Goal: Task Accomplishment & Management: Use online tool/utility

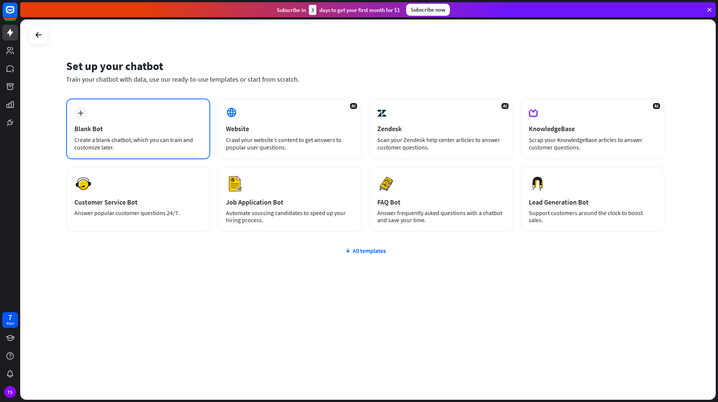
click at [95, 112] on div "plus Blank Bot Create a blank chatbot, which you can train and customize later." at bounding box center [138, 128] width 144 height 61
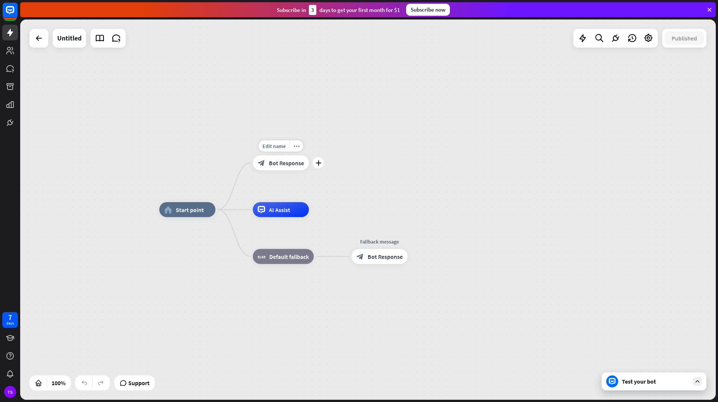
click at [284, 165] on span "Bot Response" at bounding box center [286, 162] width 35 height 7
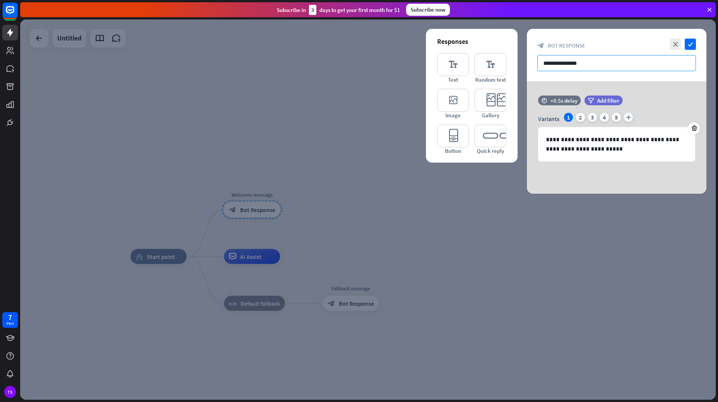
click at [564, 57] on input "**********" at bounding box center [617, 63] width 159 height 16
click at [578, 152] on p "**********" at bounding box center [616, 144] width 141 height 19
click at [572, 60] on input "**********" at bounding box center [617, 63] width 159 height 16
drag, startPoint x: 597, startPoint y: 62, endPoint x: 596, endPoint y: 77, distance: 15.7
click at [596, 62] on input "**********" at bounding box center [617, 63] width 159 height 16
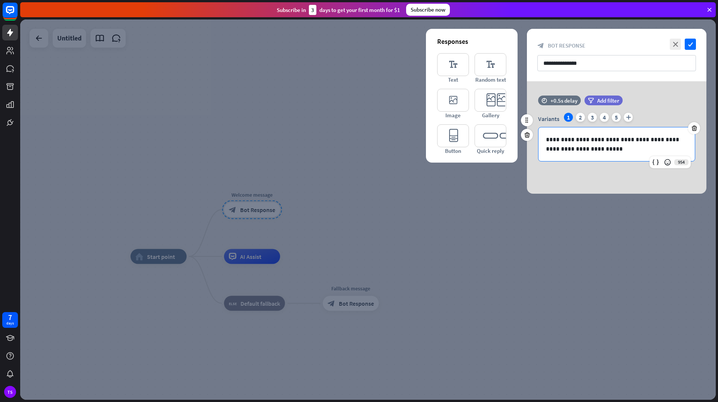
click at [591, 142] on p "**********" at bounding box center [616, 144] width 141 height 19
drag, startPoint x: 616, startPoint y: 152, endPoint x: 524, endPoint y: 107, distance: 101.8
click at [524, 113] on div "**********" at bounding box center [617, 137] width 198 height 112
click at [605, 146] on p "**********" at bounding box center [616, 144] width 141 height 19
drag, startPoint x: 600, startPoint y: 160, endPoint x: 569, endPoint y: 145, distance: 34.0
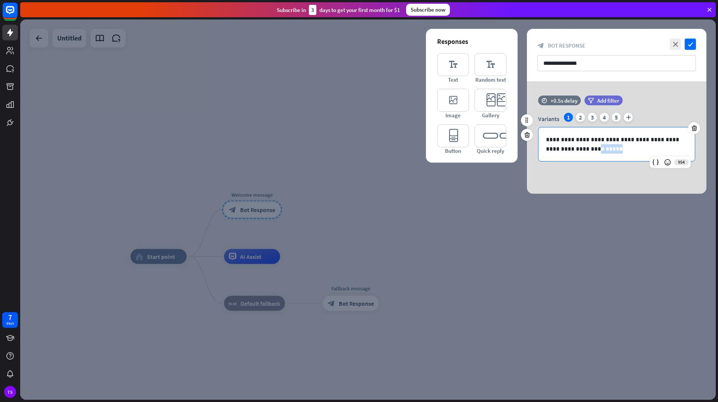
click at [569, 145] on div "**********" at bounding box center [617, 144] width 156 height 34
click at [566, 143] on p "**********" at bounding box center [616, 144] width 141 height 19
drag, startPoint x: 593, startPoint y: 148, endPoint x: 546, endPoint y: 142, distance: 47.5
click at [546, 142] on div "**********" at bounding box center [617, 144] width 156 height 34
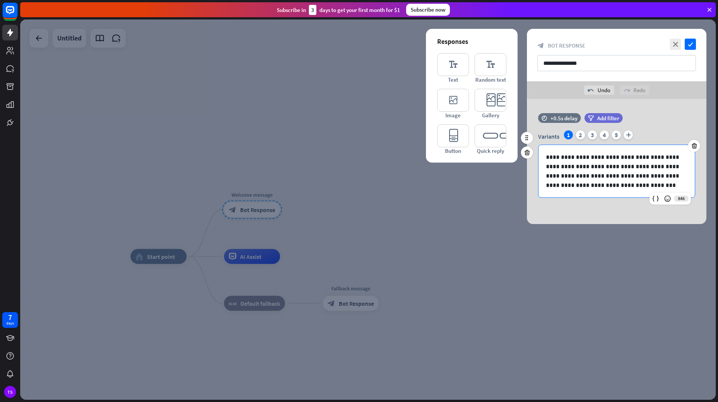
click at [648, 156] on p "**********" at bounding box center [616, 170] width 141 height 37
click at [648, 157] on p "**********" at bounding box center [616, 170] width 141 height 37
click at [668, 195] on icon at bounding box center [667, 198] width 7 height 7
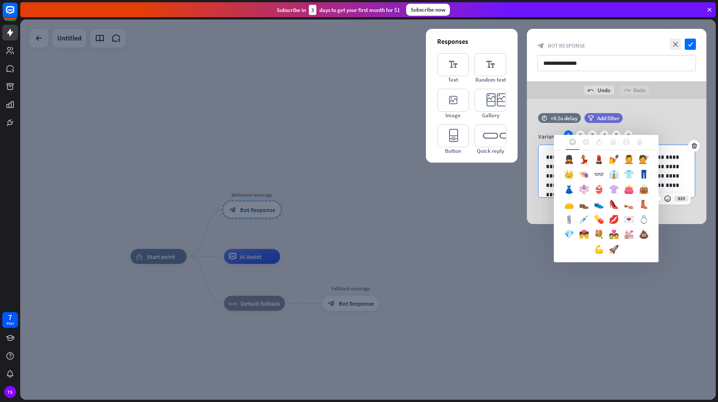
scroll to position [402, 0]
click at [587, 138] on div at bounding box center [586, 142] width 13 height 15
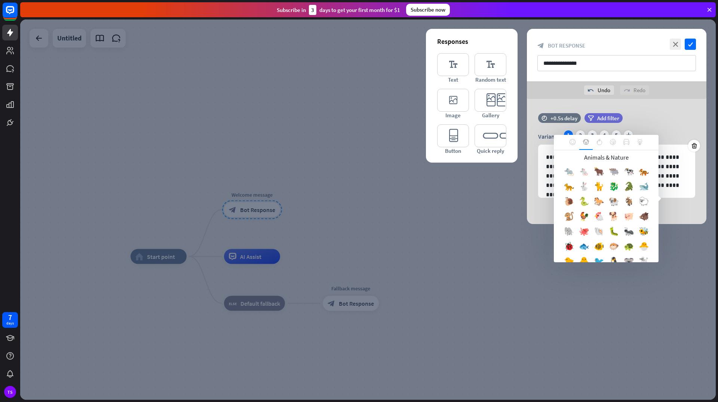
scroll to position [0, 0]
click at [598, 140] on icon at bounding box center [600, 142] width 6 height 6
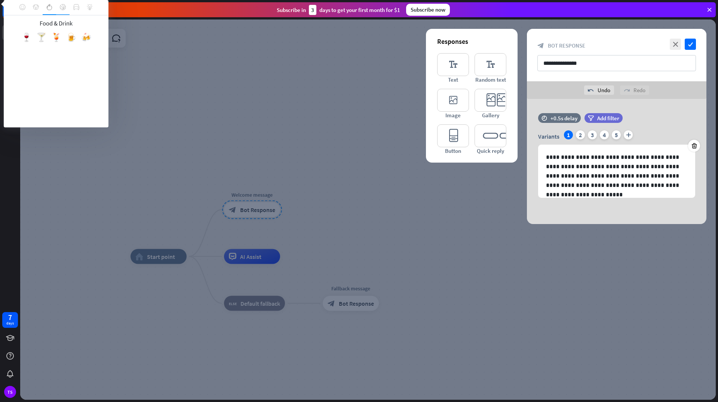
click at [63, 11] on div at bounding box center [62, 7] width 13 height 15
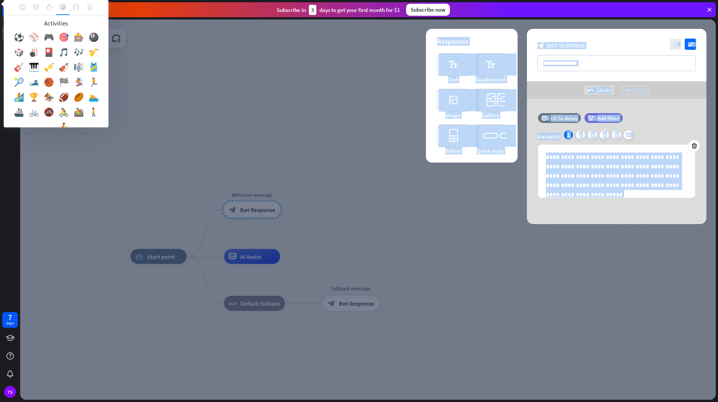
drag, startPoint x: 11, startPoint y: 6, endPoint x: 143, endPoint y: 96, distance: 159.7
click at [143, 96] on body "7 days TS close Product Help First steps Get started with ChatBot Help Center F…" at bounding box center [359, 201] width 718 height 402
click at [27, 22] on div "Activities" at bounding box center [56, 23] width 90 height 9
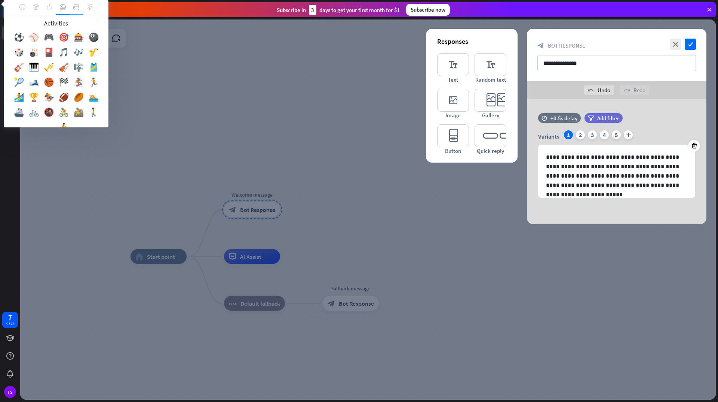
click at [74, 10] on div at bounding box center [76, 7] width 13 height 15
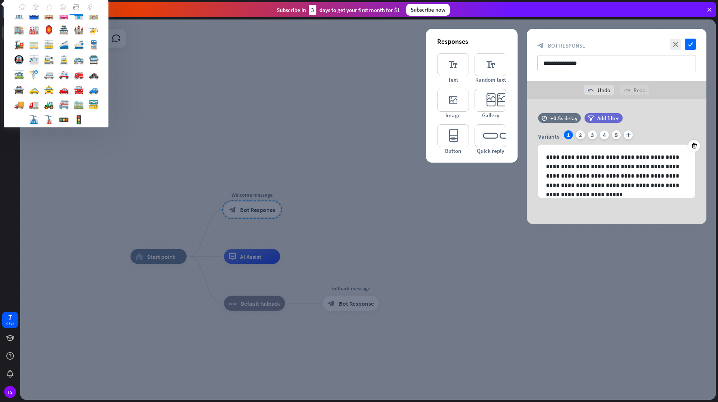
scroll to position [73, 0]
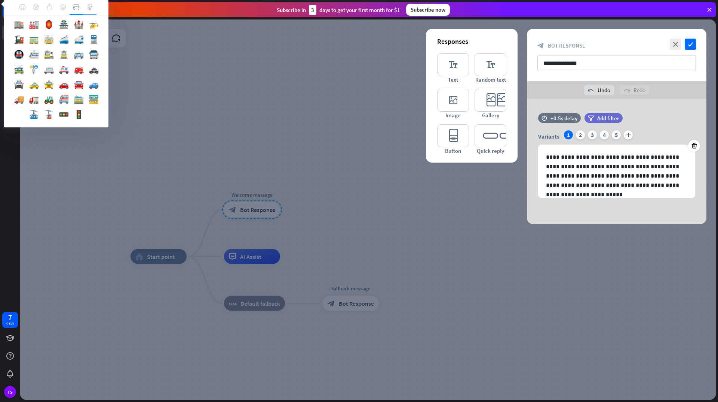
click at [89, 5] on icon at bounding box center [90, 7] width 6 height 6
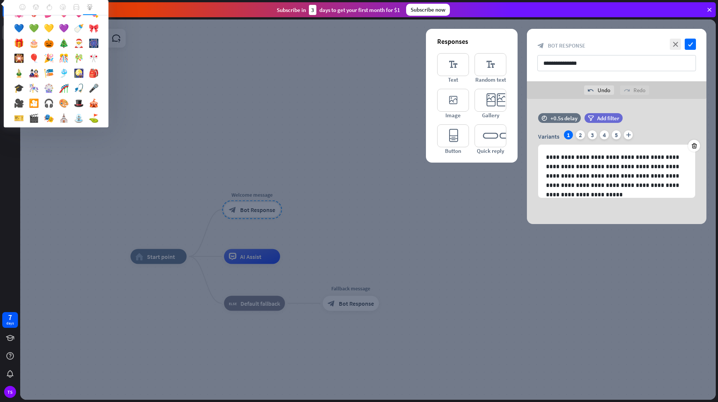
scroll to position [559, 0]
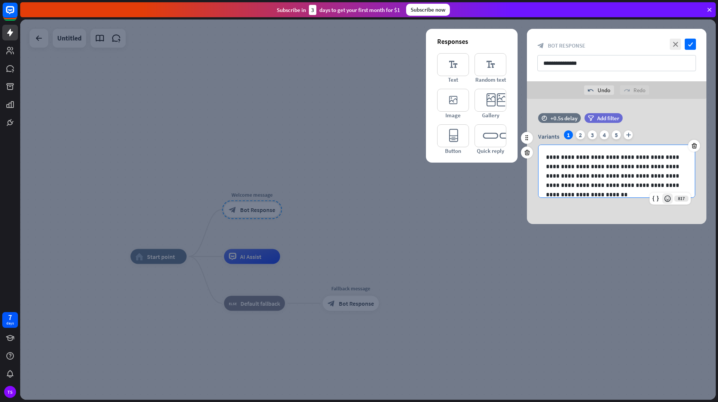
click at [665, 198] on icon at bounding box center [667, 198] width 7 height 7
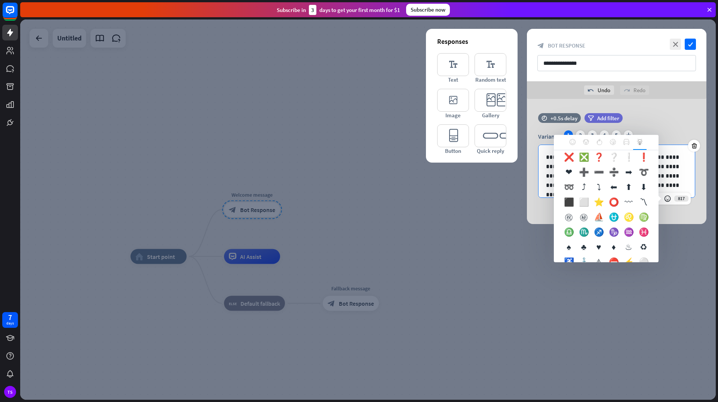
scroll to position [786, 0]
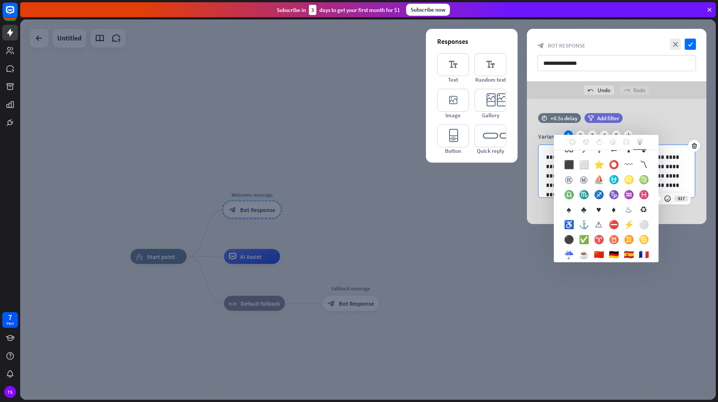
click at [671, 236] on div at bounding box center [368, 209] width 696 height 380
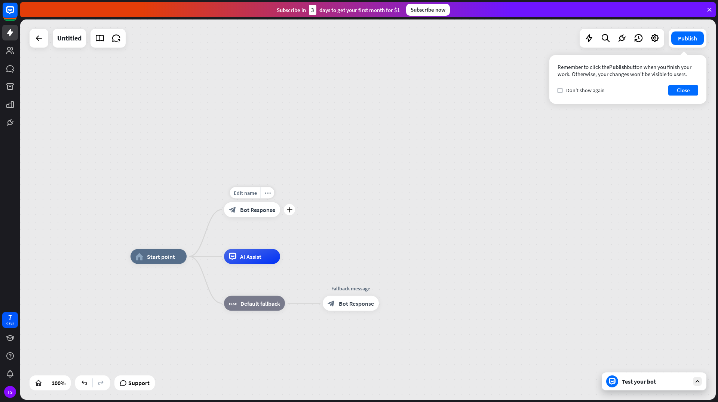
click at [247, 213] on span "Bot Response" at bounding box center [257, 209] width 35 height 7
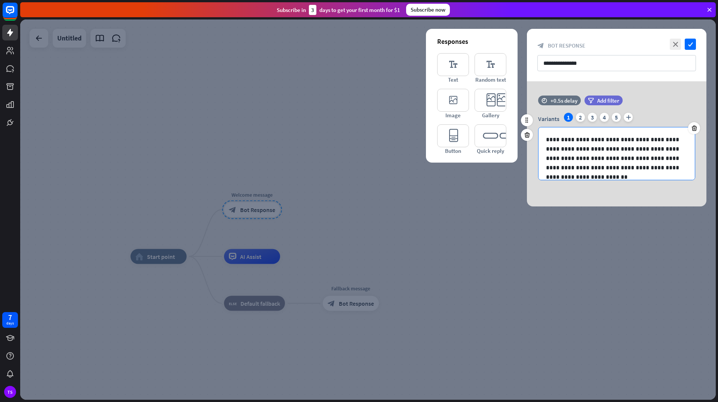
click at [548, 150] on p "**********" at bounding box center [616, 153] width 141 height 37
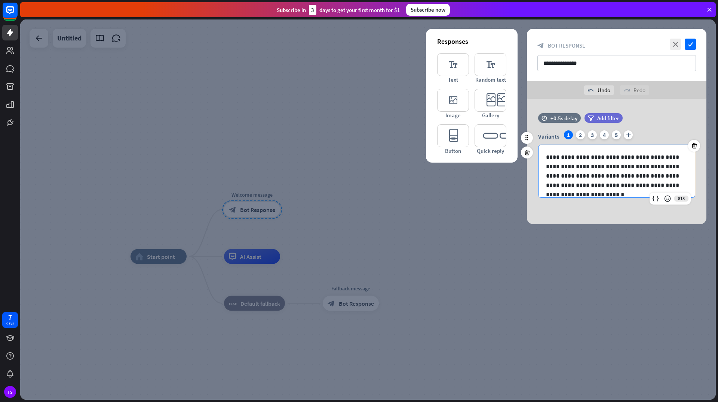
click at [631, 175] on p "**********" at bounding box center [616, 170] width 141 height 37
click at [693, 45] on icon "check" at bounding box center [690, 44] width 11 height 11
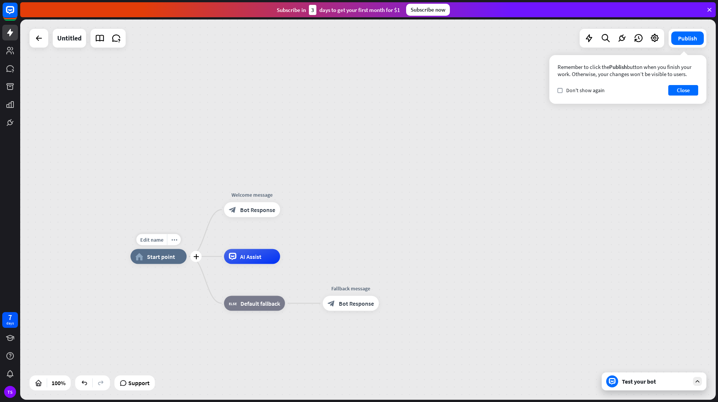
click at [168, 260] on div "home_2 Start point" at bounding box center [159, 256] width 56 height 15
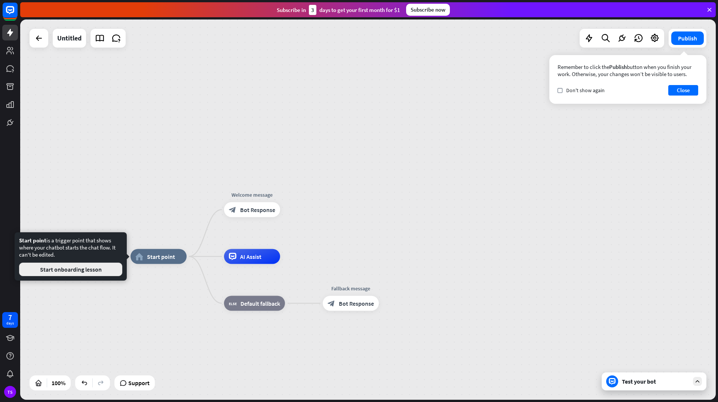
click at [83, 270] on button "Start onboarding lesson" at bounding box center [70, 268] width 103 height 13
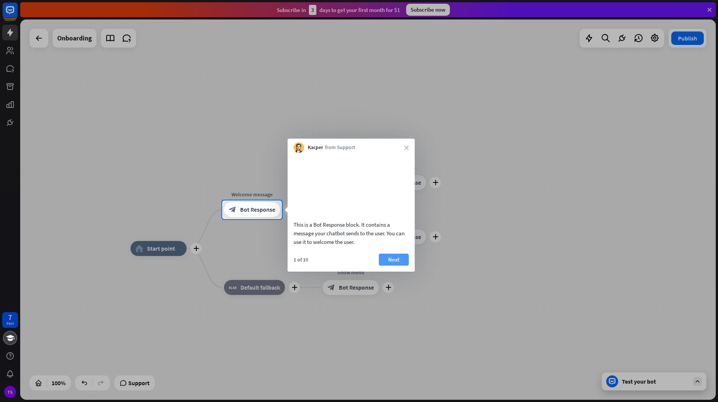
click at [385, 264] on button "Next" at bounding box center [394, 259] width 30 height 12
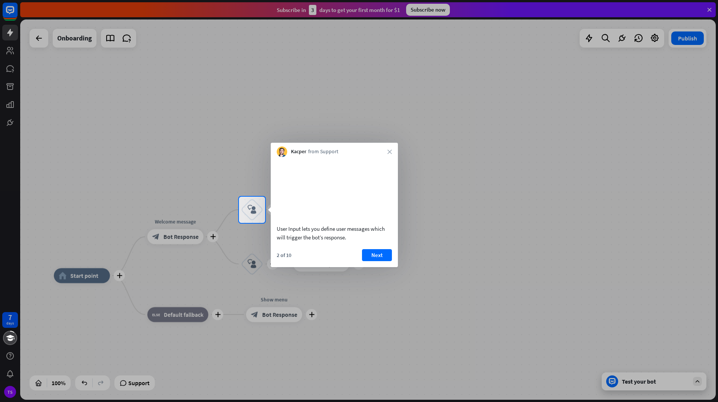
click at [385, 261] on button "Next" at bounding box center [377, 255] width 30 height 12
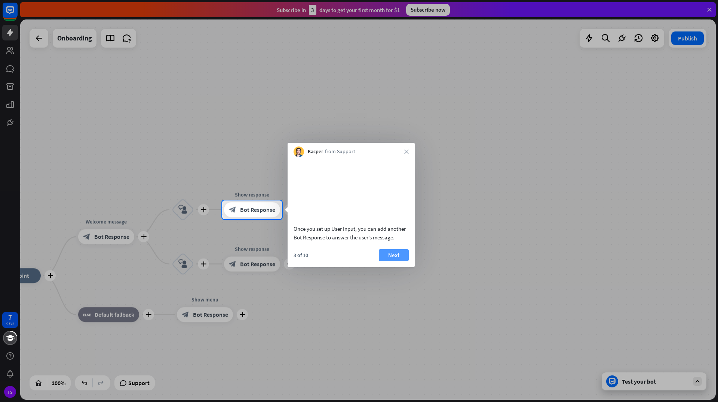
click at [391, 261] on button "Next" at bounding box center [394, 255] width 30 height 12
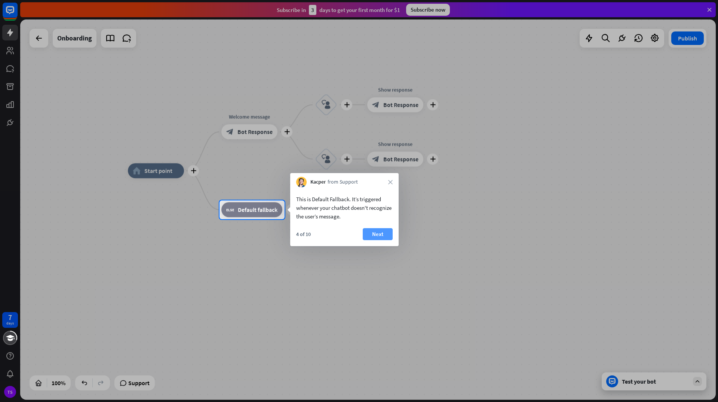
click at [372, 237] on button "Next" at bounding box center [378, 234] width 30 height 12
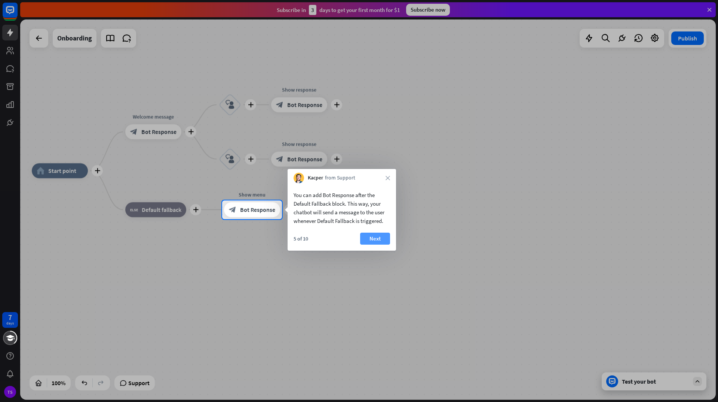
click at [375, 239] on button "Next" at bounding box center [375, 238] width 30 height 12
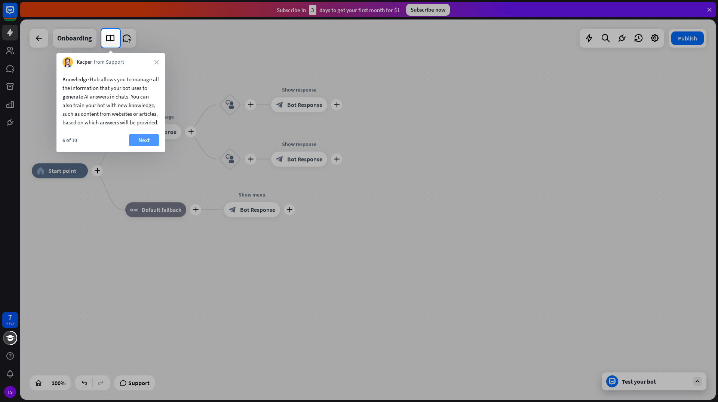
click at [137, 146] on button "Next" at bounding box center [144, 140] width 30 height 12
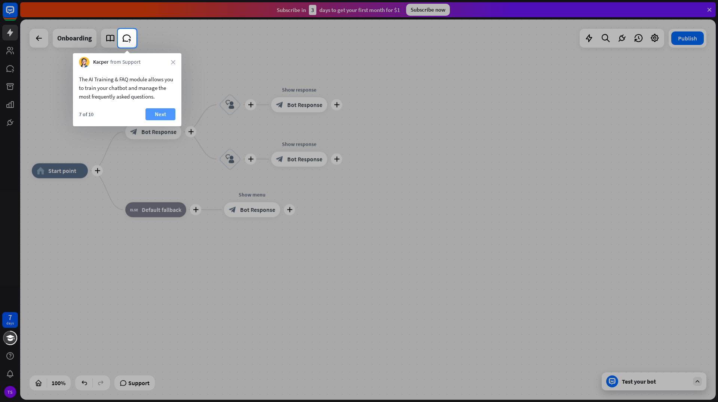
click at [155, 113] on button "Next" at bounding box center [161, 114] width 30 height 12
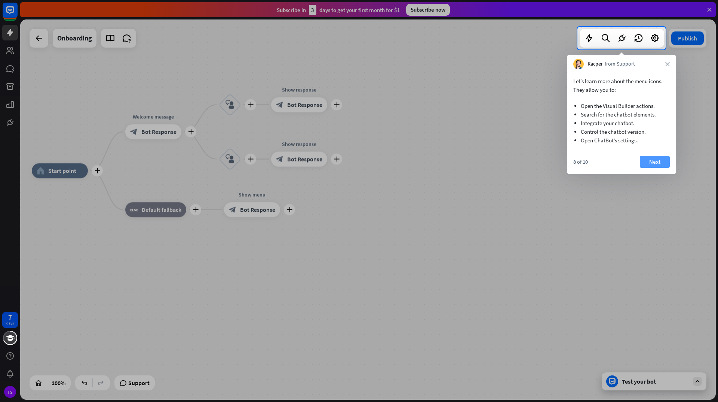
click at [644, 161] on button "Next" at bounding box center [655, 162] width 30 height 12
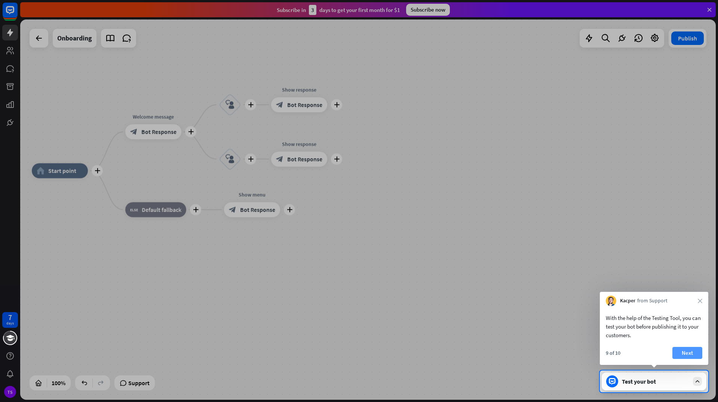
click at [683, 350] on button "Next" at bounding box center [688, 352] width 30 height 12
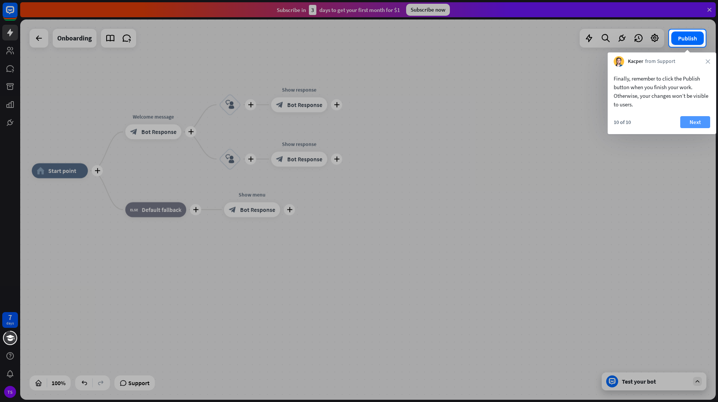
click at [690, 120] on button "Next" at bounding box center [696, 122] width 30 height 12
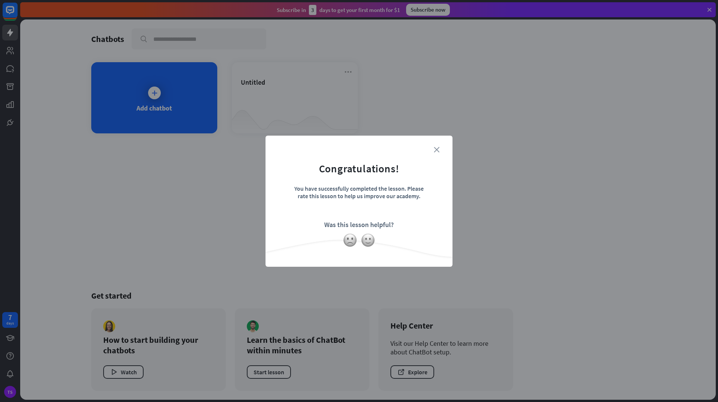
click at [436, 149] on icon "close" at bounding box center [437, 150] width 6 height 6
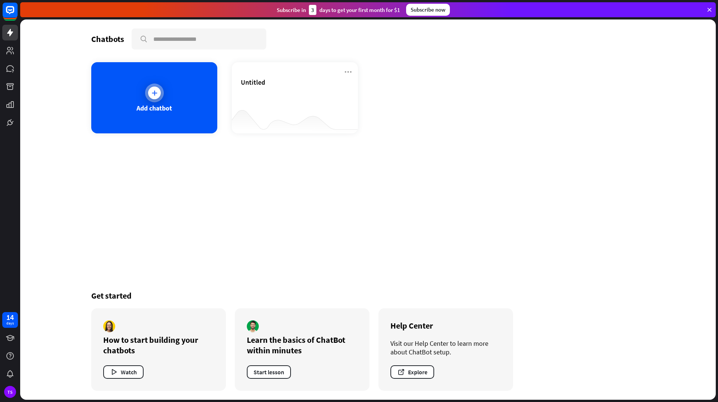
click at [152, 97] on div at bounding box center [154, 92] width 13 height 13
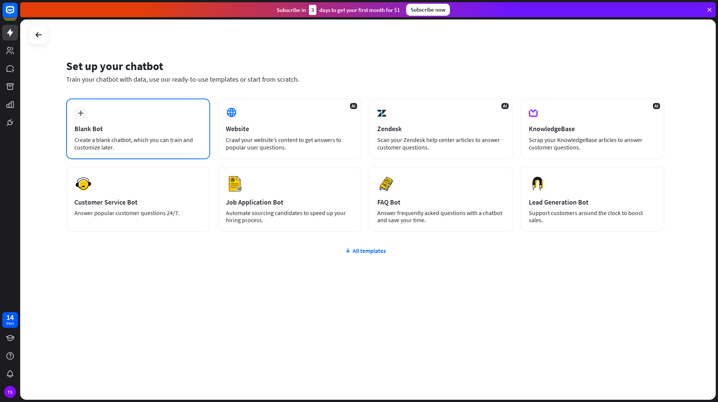
click at [117, 132] on div "Blank Bot" at bounding box center [138, 128] width 128 height 9
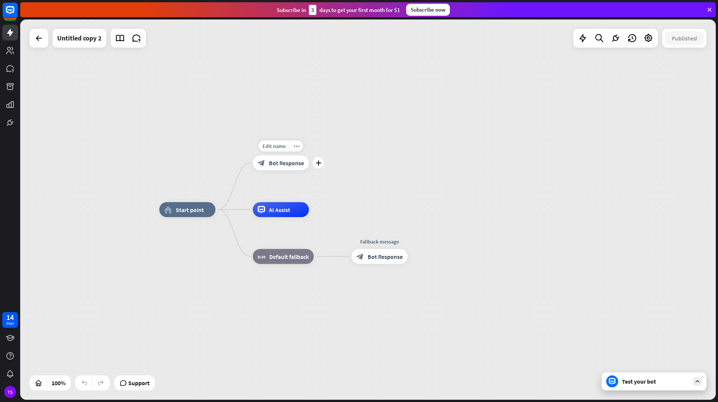
click at [284, 169] on div "block_bot_response Bot Response" at bounding box center [281, 162] width 56 height 15
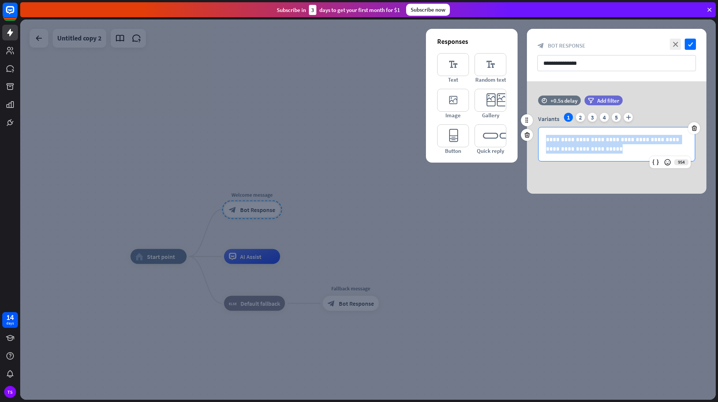
drag, startPoint x: 598, startPoint y: 151, endPoint x: 547, endPoint y: 136, distance: 52.7
click at [547, 136] on p "**********" at bounding box center [616, 144] width 141 height 19
paste div
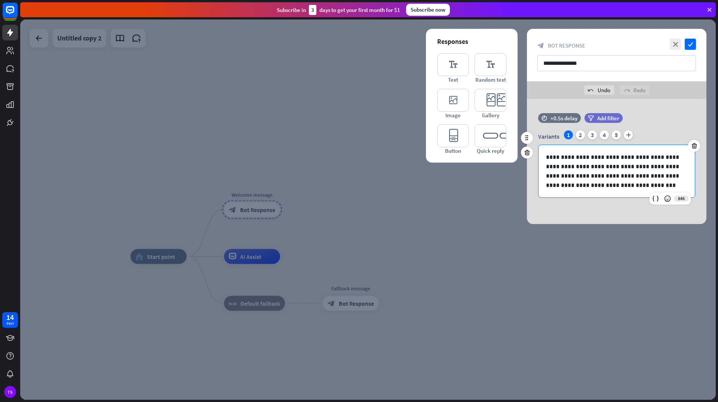
click at [647, 158] on p "**********" at bounding box center [616, 170] width 141 height 37
click at [631, 175] on p "**********" at bounding box center [616, 170] width 141 height 37
click at [648, 156] on p "**********" at bounding box center [616, 170] width 141 height 37
click at [670, 199] on icon at bounding box center [667, 198] width 7 height 7
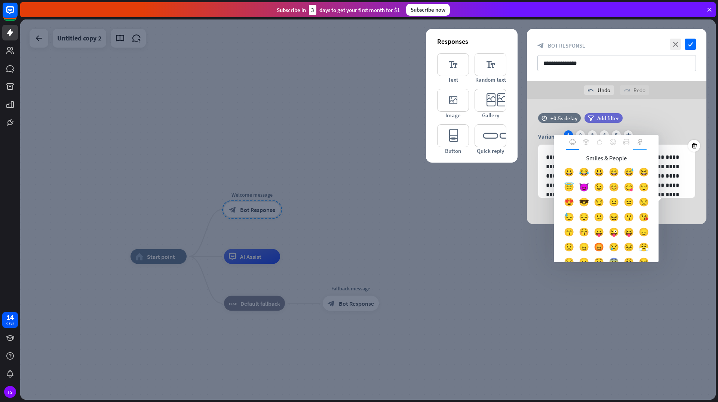
click at [639, 145] on div at bounding box center [640, 142] width 13 height 15
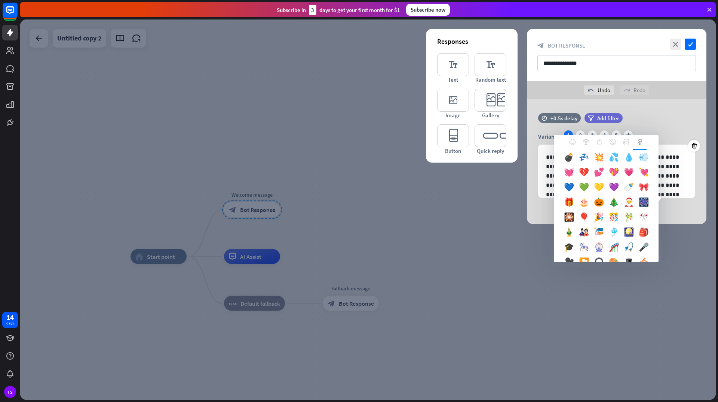
scroll to position [561, 0]
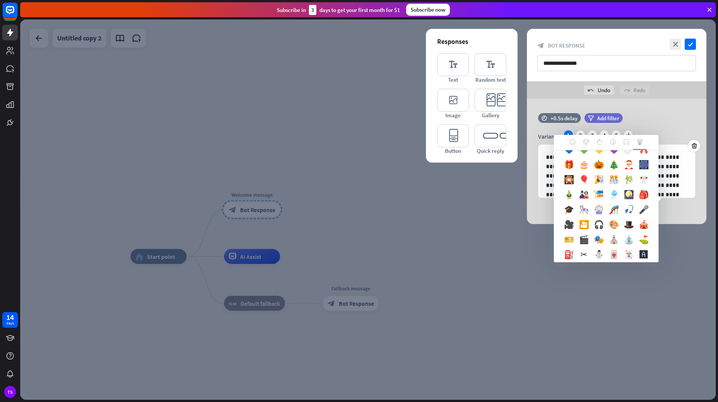
click at [607, 129] on div "💦" at bounding box center [614, 121] width 15 height 15
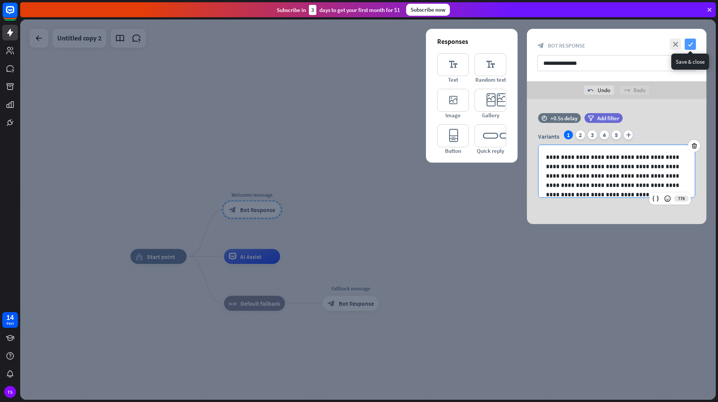
click at [689, 48] on icon "check" at bounding box center [690, 44] width 11 height 11
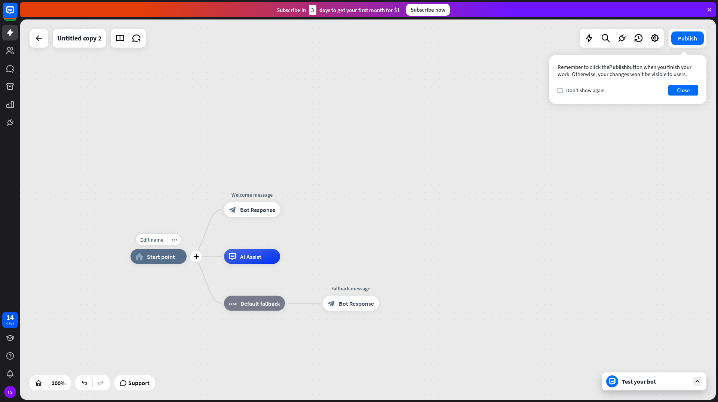
click at [153, 258] on span "Start point" at bounding box center [161, 256] width 28 height 7
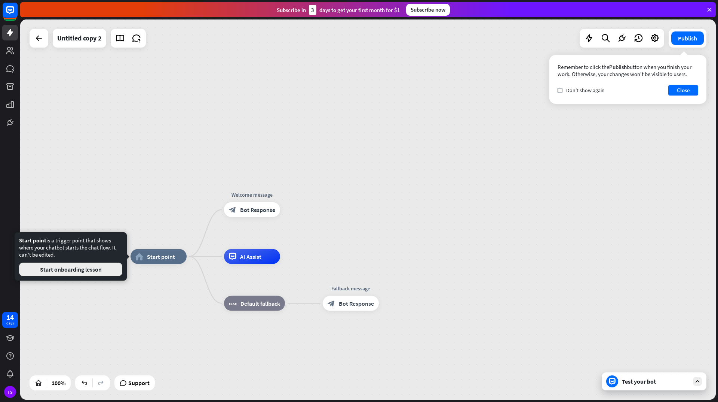
click at [82, 271] on button "Start onboarding lesson" at bounding box center [70, 268] width 103 height 13
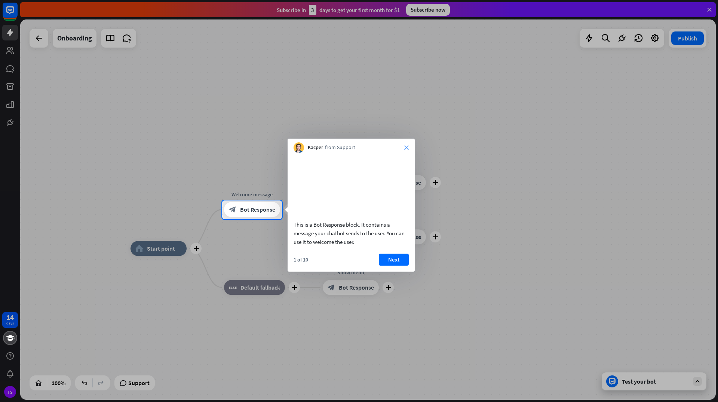
click at [407, 146] on icon "close" at bounding box center [406, 147] width 4 height 4
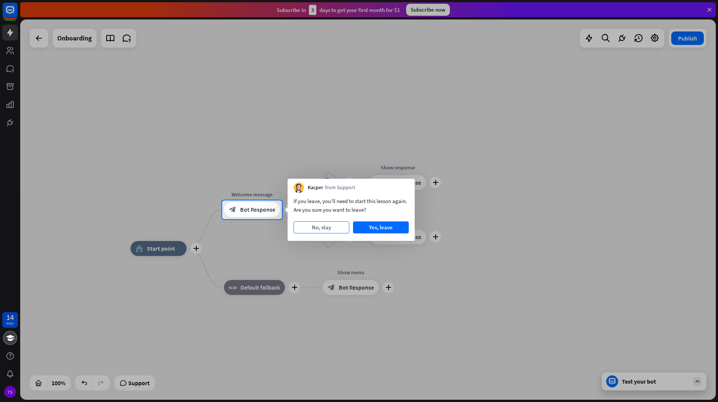
click at [331, 227] on button "No, stay" at bounding box center [322, 227] width 56 height 12
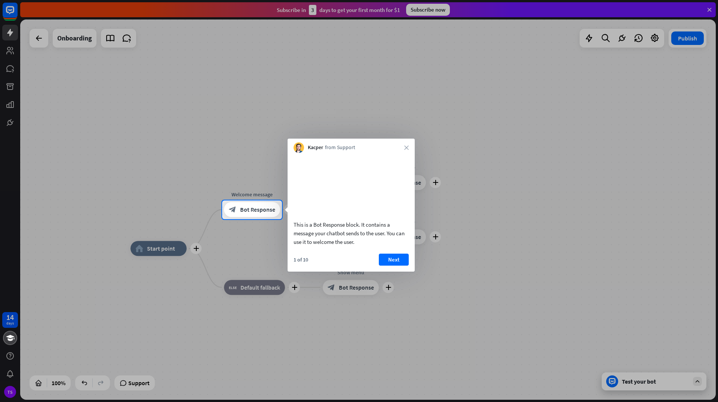
click at [408, 144] on div "Kacper from Support close" at bounding box center [351, 145] width 127 height 14
click at [403, 148] on div "Kacper from Support close" at bounding box center [351, 145] width 127 height 14
click at [406, 148] on icon "close" at bounding box center [406, 147] width 4 height 4
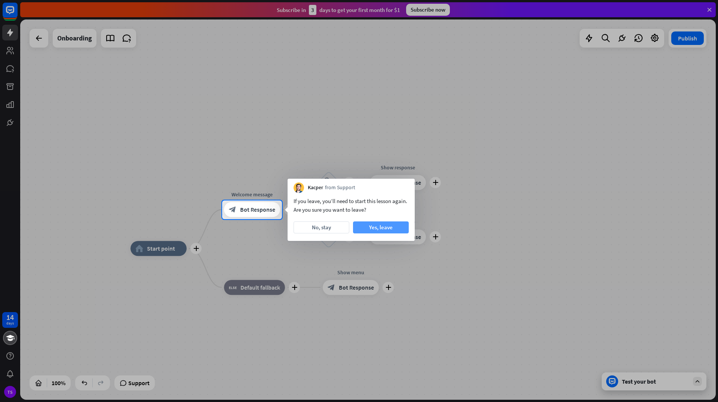
click at [378, 228] on button "Yes, leave" at bounding box center [381, 227] width 56 height 12
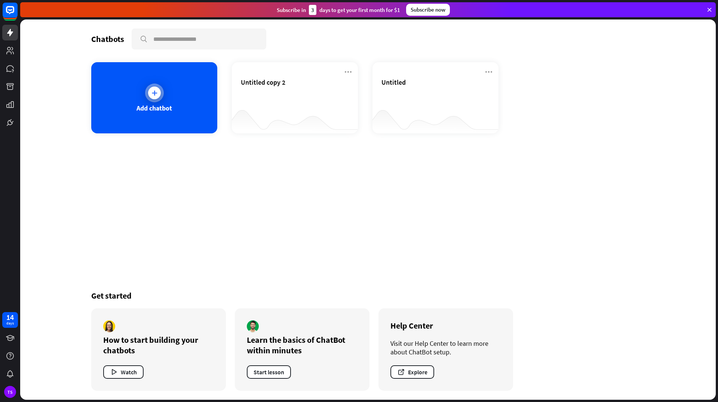
click at [157, 93] on icon at bounding box center [154, 92] width 7 height 7
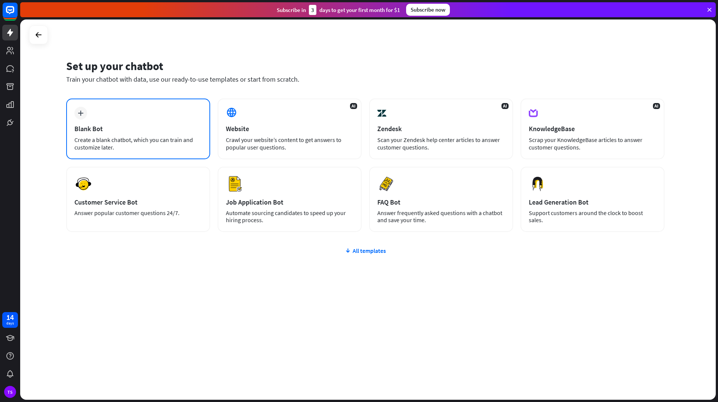
click at [132, 138] on div "Create a blank chatbot, which you can train and customize later." at bounding box center [138, 143] width 128 height 15
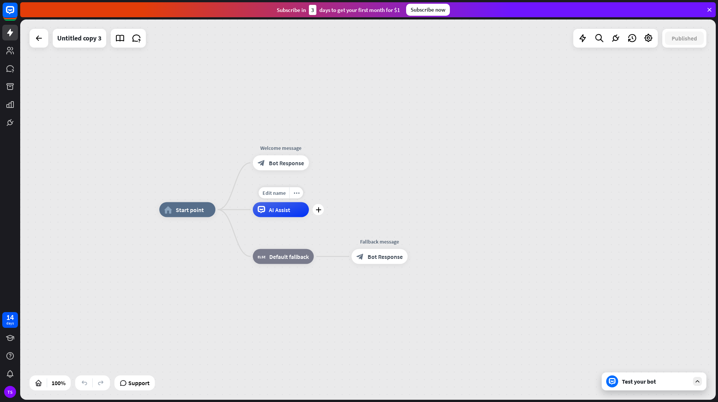
click at [280, 214] on div "AI Assist" at bounding box center [281, 209] width 56 height 15
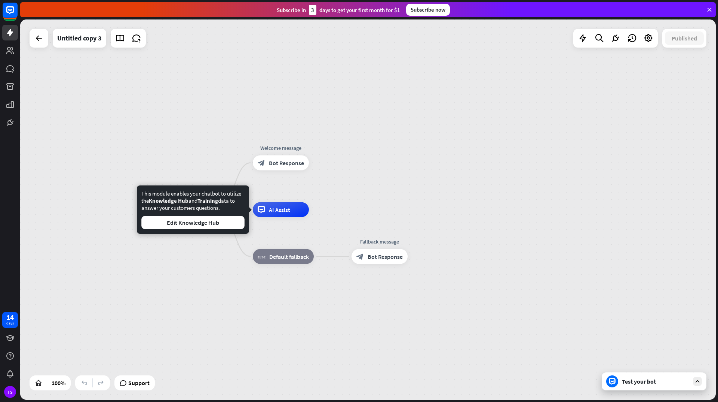
click at [418, 195] on div "home_2 Start point Welcome message block_bot_response Bot Response AI Assist bl…" at bounding box center [368, 209] width 696 height 380
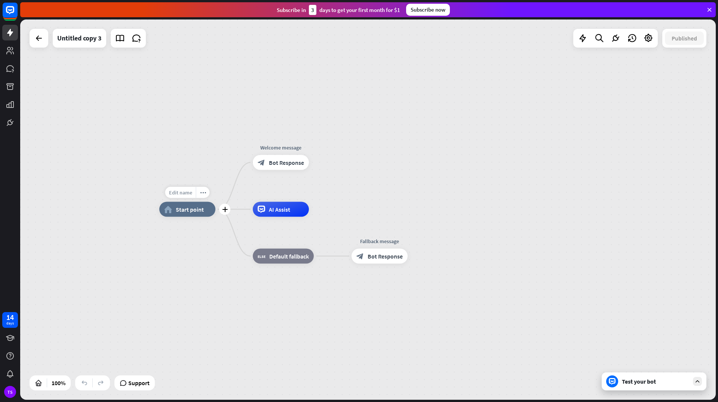
click at [183, 196] on div "Edit name" at bounding box center [180, 192] width 31 height 11
click at [6, 47] on icon at bounding box center [10, 50] width 9 height 9
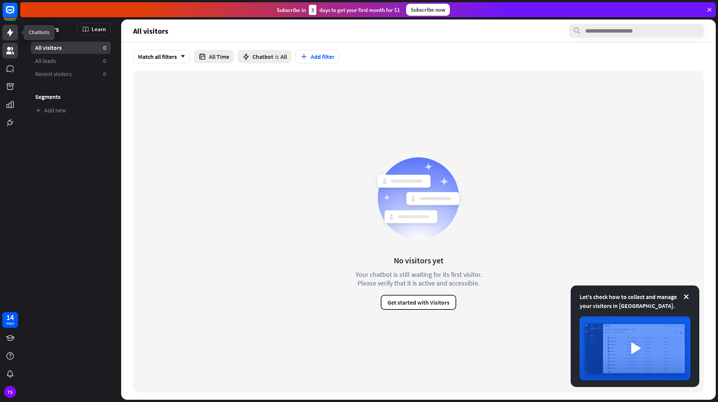
click at [11, 32] on icon at bounding box center [10, 32] width 6 height 7
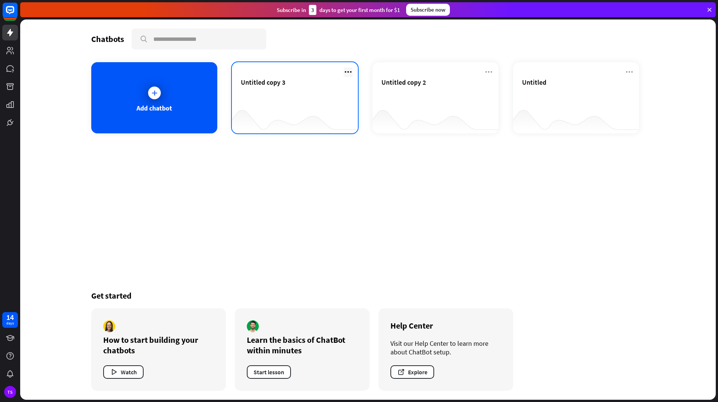
click at [349, 72] on icon at bounding box center [348, 71] width 9 height 9
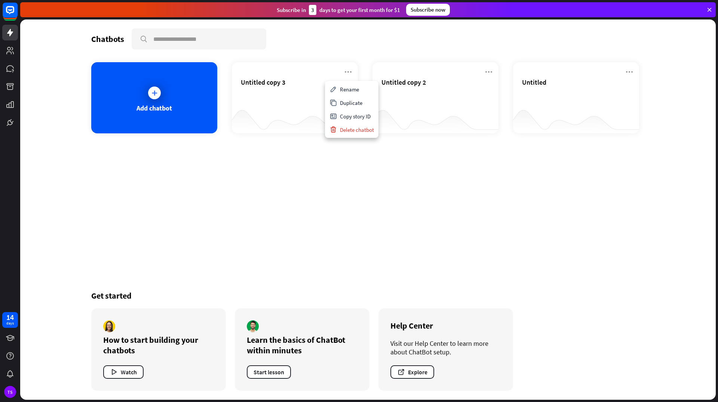
click at [289, 174] on div "Chatbots search Add chatbot Untitled copy 3 Untitled copy 2 Untitled Get starte…" at bounding box center [368, 209] width 599 height 380
click at [12, 68] on icon at bounding box center [9, 68] width 7 height 7
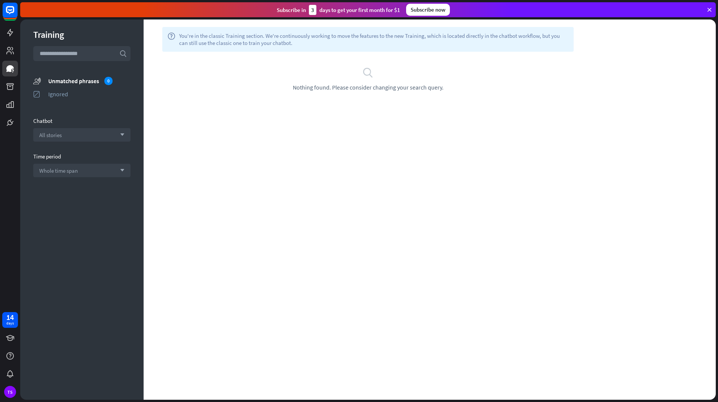
drag, startPoint x: 356, startPoint y: 86, endPoint x: 309, endPoint y: 108, distance: 51.9
click at [309, 108] on div "help You're in the classic Training section. We're continuously working to move…" at bounding box center [430, 209] width 573 height 380
click at [89, 135] on div "All stories arrow_down" at bounding box center [81, 134] width 97 height 13
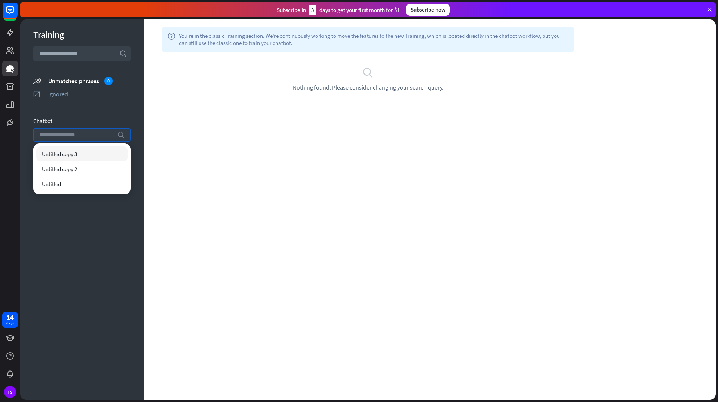
click at [89, 135] on input "search" at bounding box center [76, 134] width 74 height 13
click at [10, 79] on link at bounding box center [10, 87] width 16 height 16
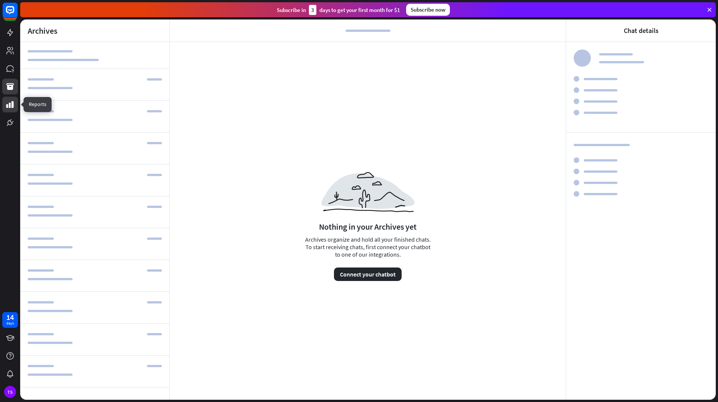
click at [10, 110] on link at bounding box center [10, 105] width 16 height 16
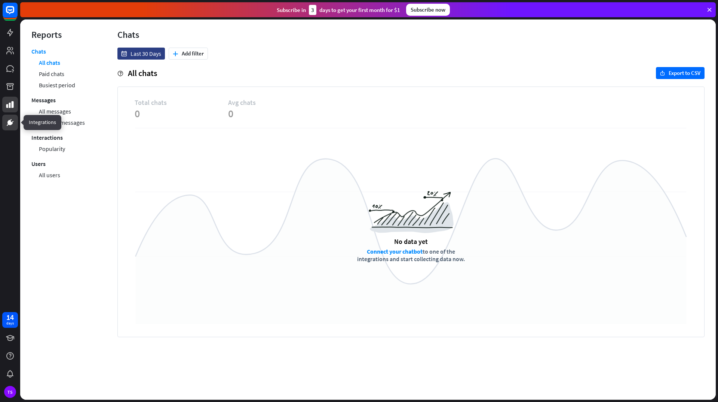
click at [10, 120] on icon at bounding box center [11, 120] width 2 height 2
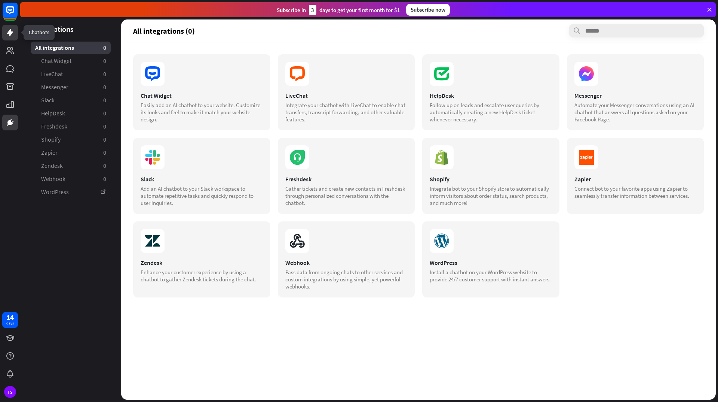
click at [11, 30] on icon at bounding box center [10, 32] width 9 height 9
